Goal: Task Accomplishment & Management: Complete application form

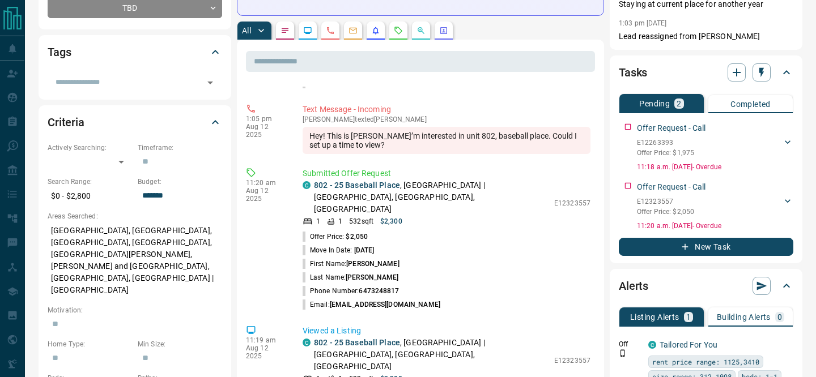
scroll to position [53, 0]
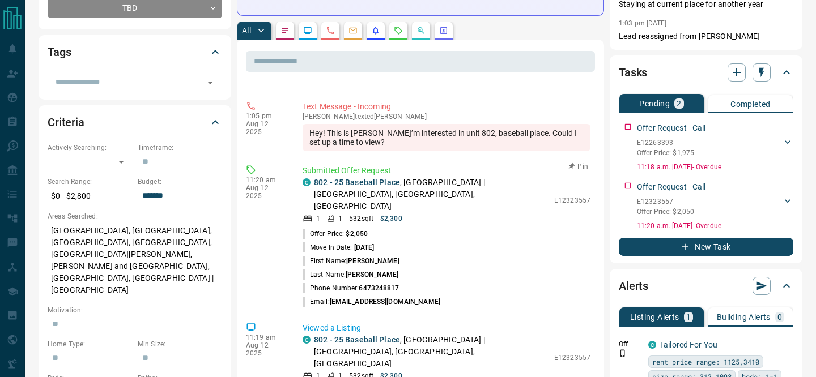
click at [382, 182] on link "802 - 25 Baseball Place" at bounding box center [357, 182] width 86 height 9
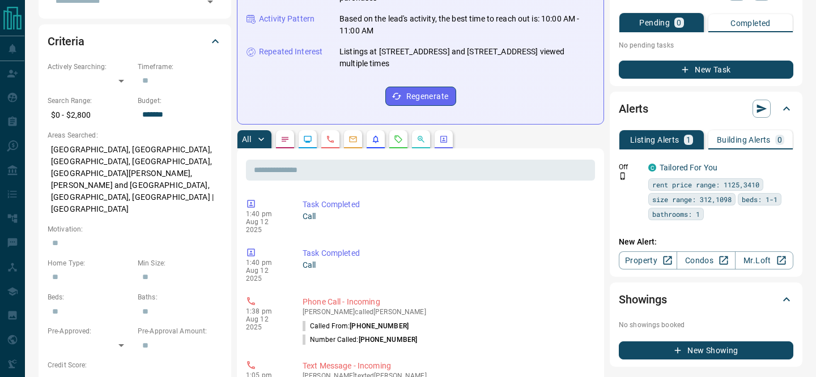
scroll to position [316, 0]
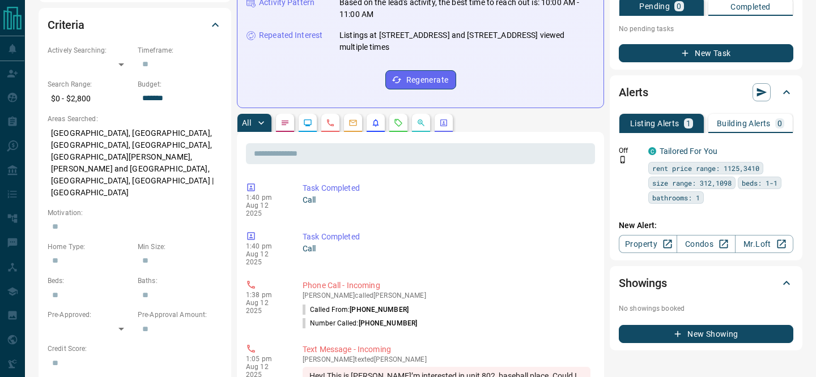
click at [399, 118] on icon "Requests" at bounding box center [398, 122] width 9 height 9
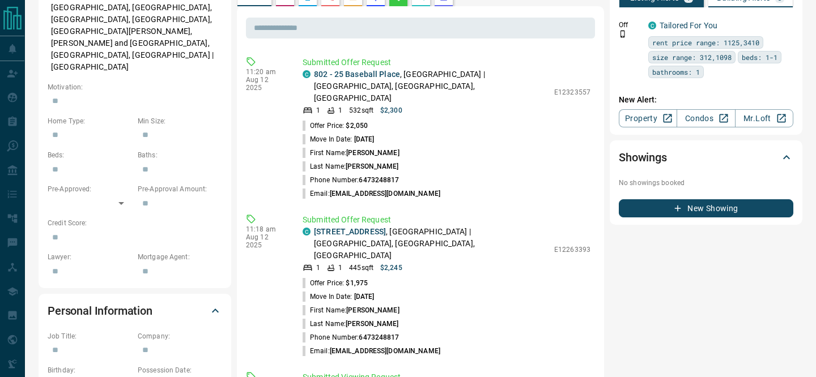
scroll to position [466, 0]
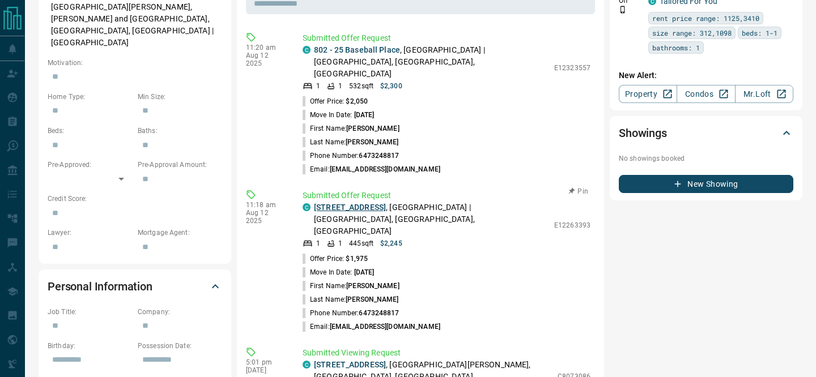
click at [369, 203] on link "[STREET_ADDRESS]" at bounding box center [350, 207] width 72 height 9
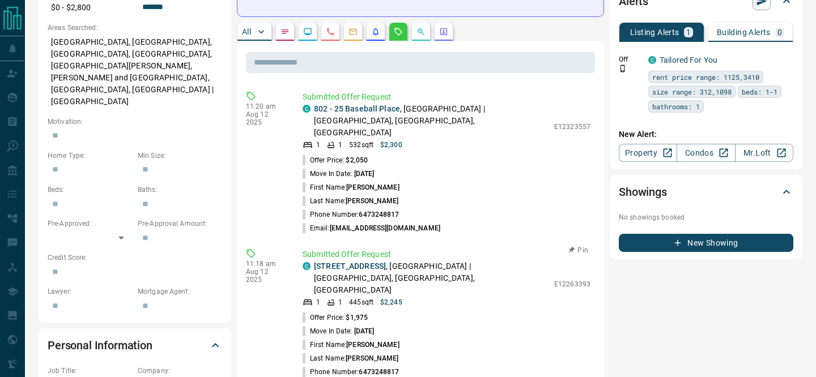
scroll to position [414, 0]
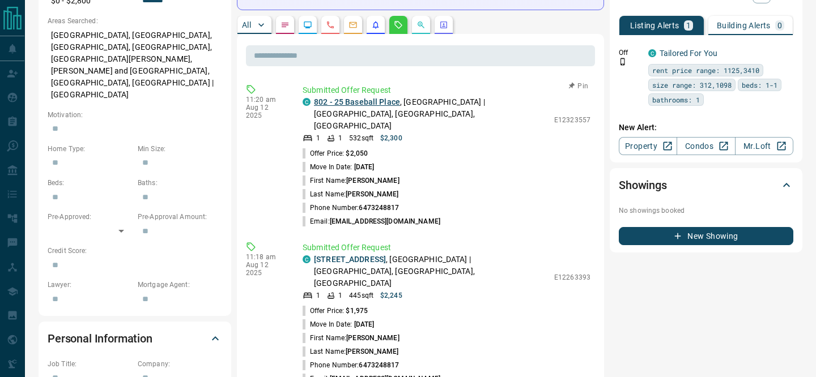
click at [380, 97] on link "802 - 25 Baseball Place" at bounding box center [357, 101] width 86 height 9
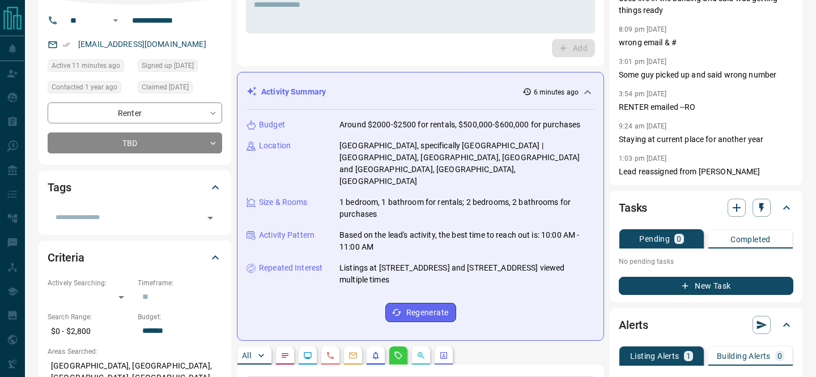
scroll to position [0, 0]
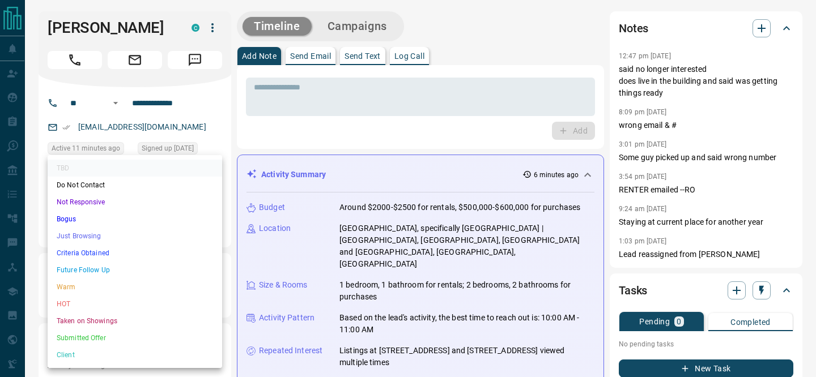
click at [193, 254] on li "Criteria Obtained" at bounding box center [135, 253] width 174 height 17
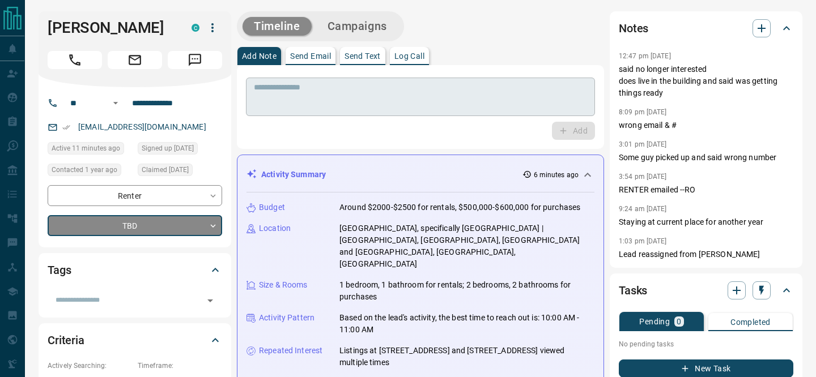
click at [299, 100] on textarea at bounding box center [420, 97] width 333 height 29
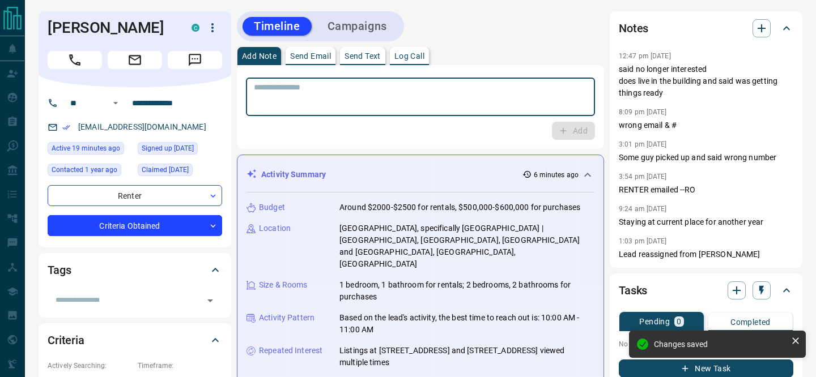
type input "*"
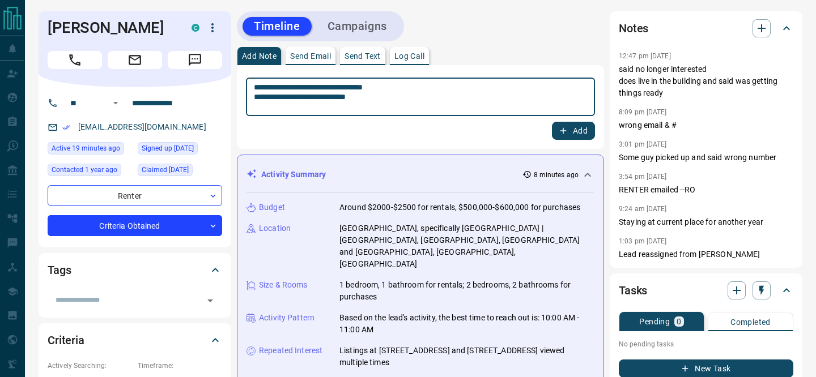
click at [422, 87] on textarea "**********" at bounding box center [420, 97] width 333 height 29
click at [387, 96] on textarea "**********" at bounding box center [420, 97] width 333 height 29
type textarea "**********"
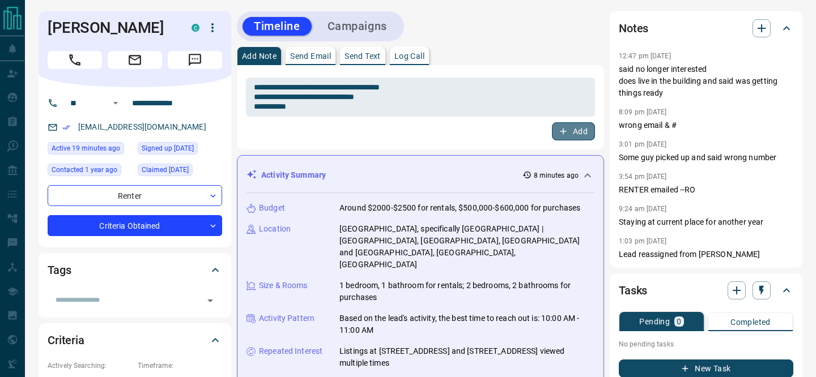
click at [574, 129] on button "Add" at bounding box center [573, 131] width 43 height 18
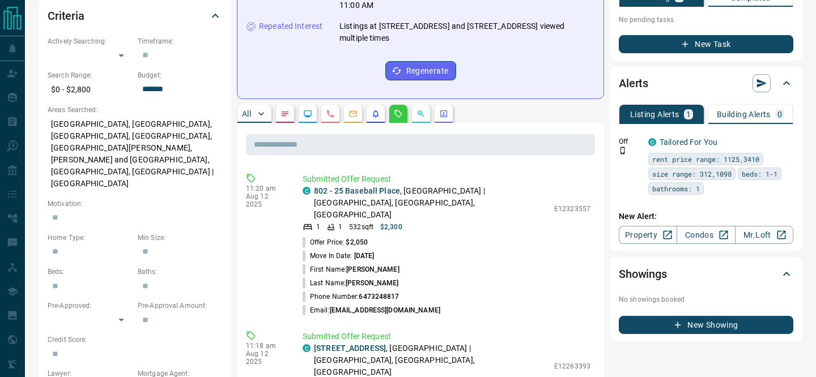
scroll to position [327, 0]
